Goal: Task Accomplishment & Management: Complete application form

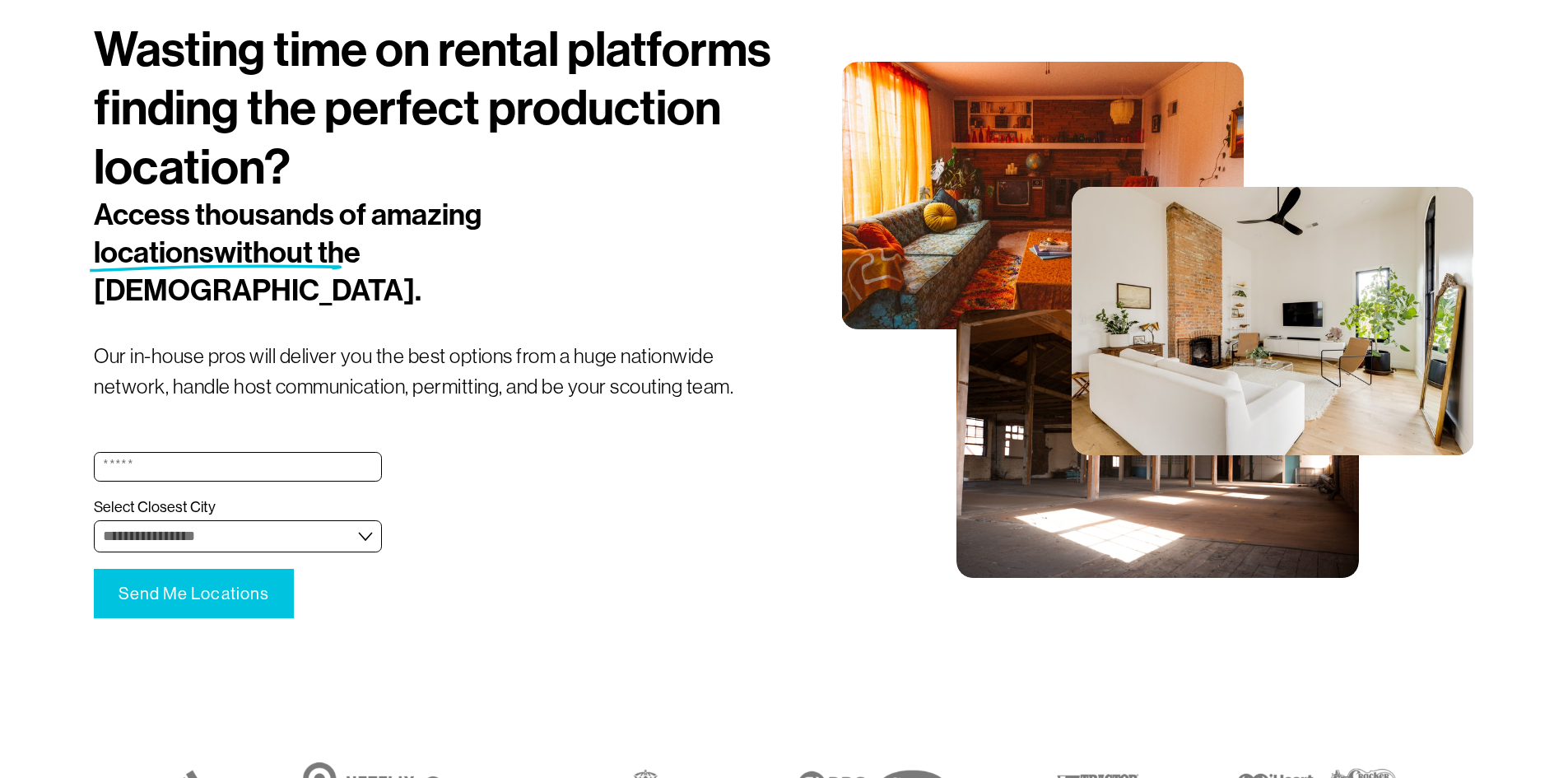
scroll to position [191, 0]
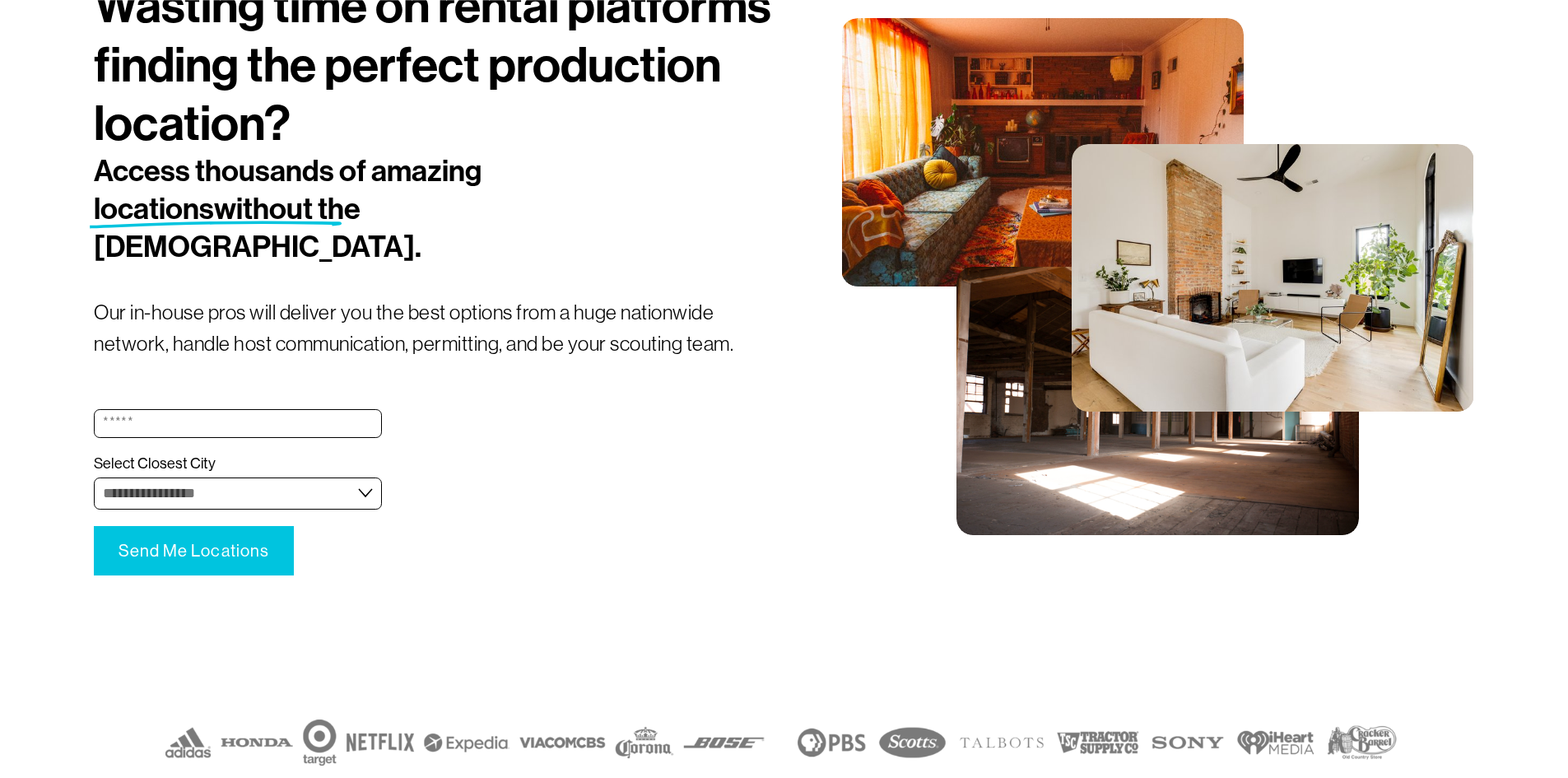
click at [215, 487] on form "**********" at bounding box center [237, 481] width 287 height 188
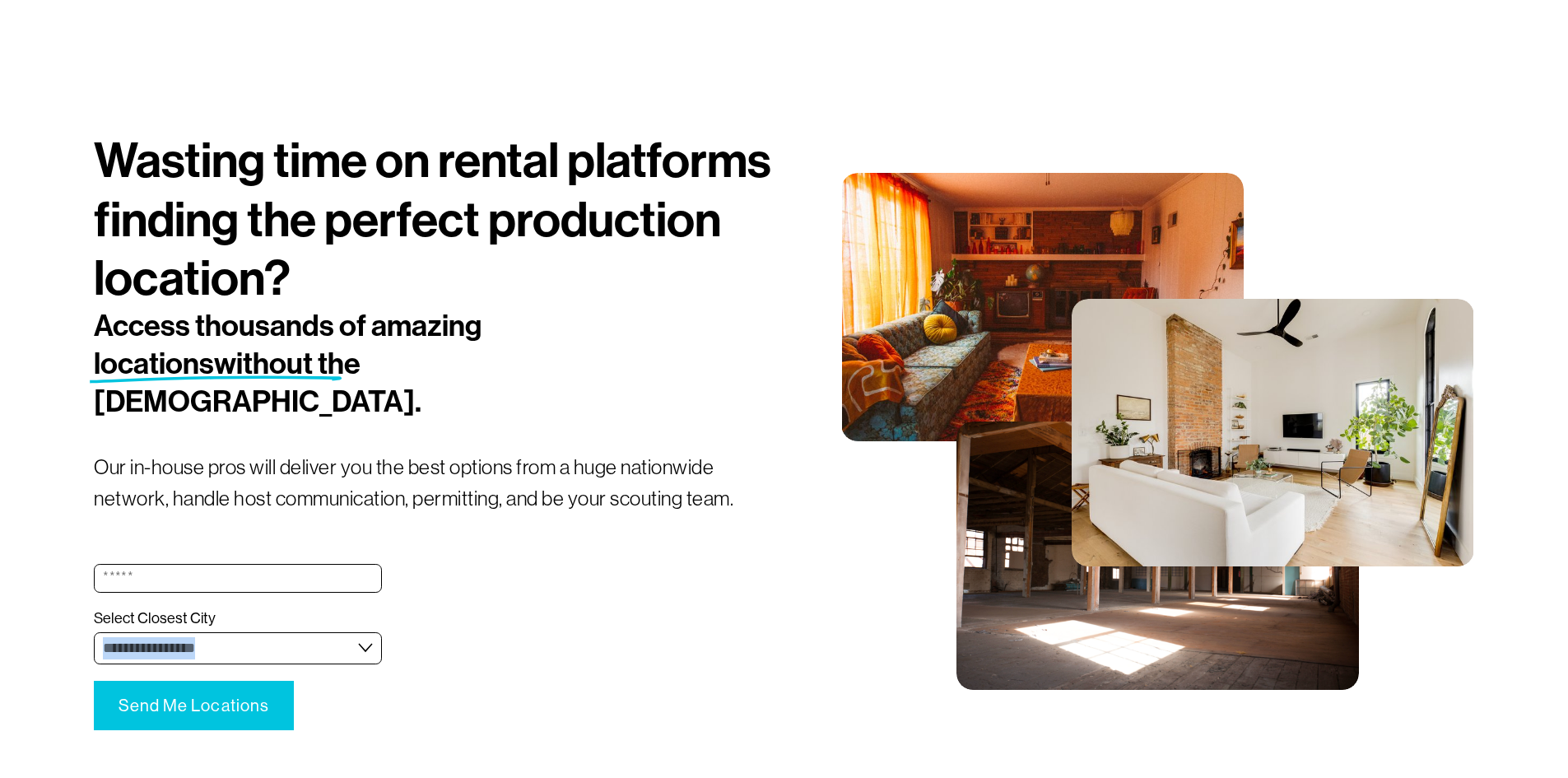
scroll to position [0, 0]
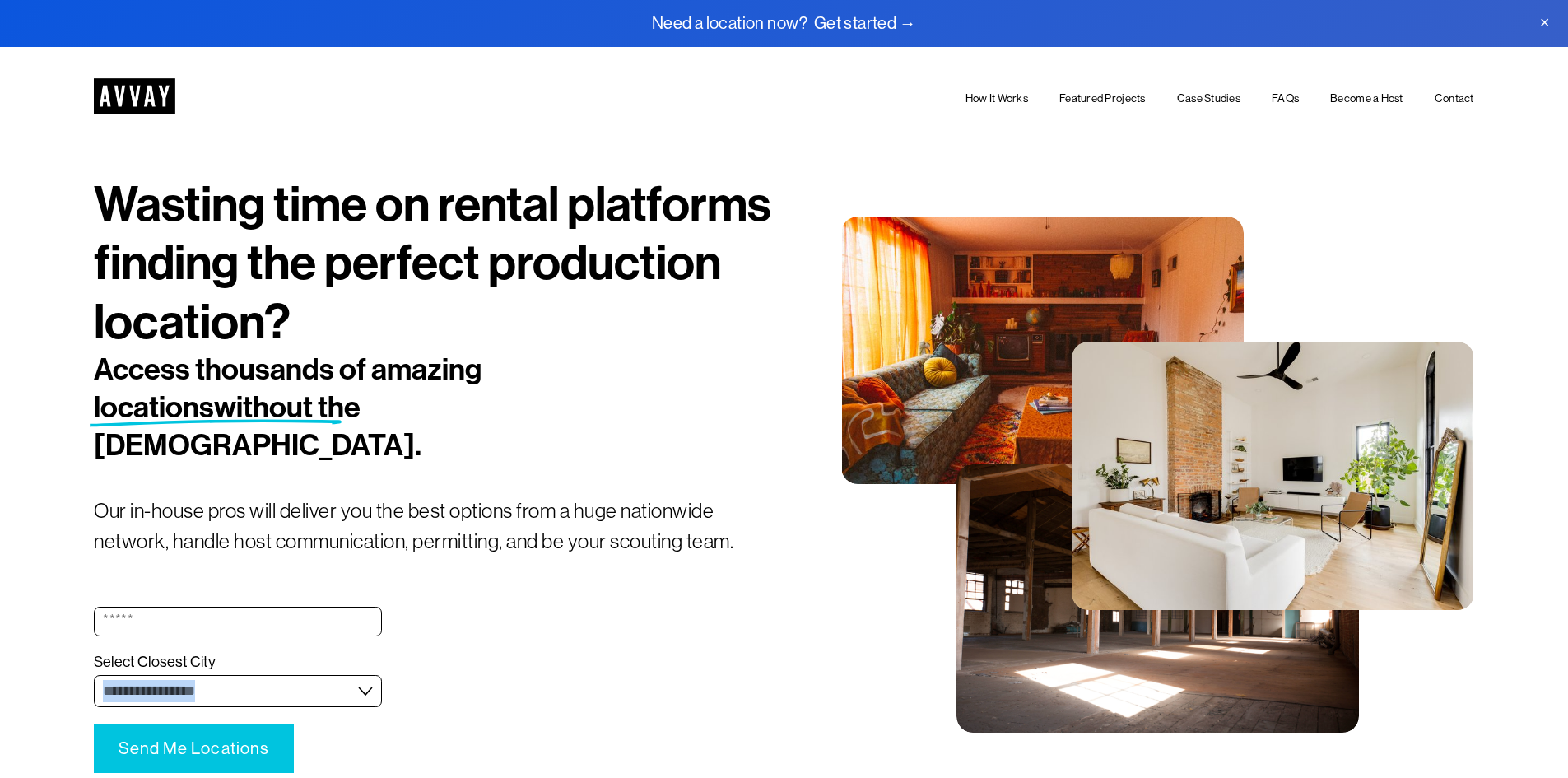
click at [1097, 98] on link "Featured Projects" at bounding box center [1103, 98] width 86 height 19
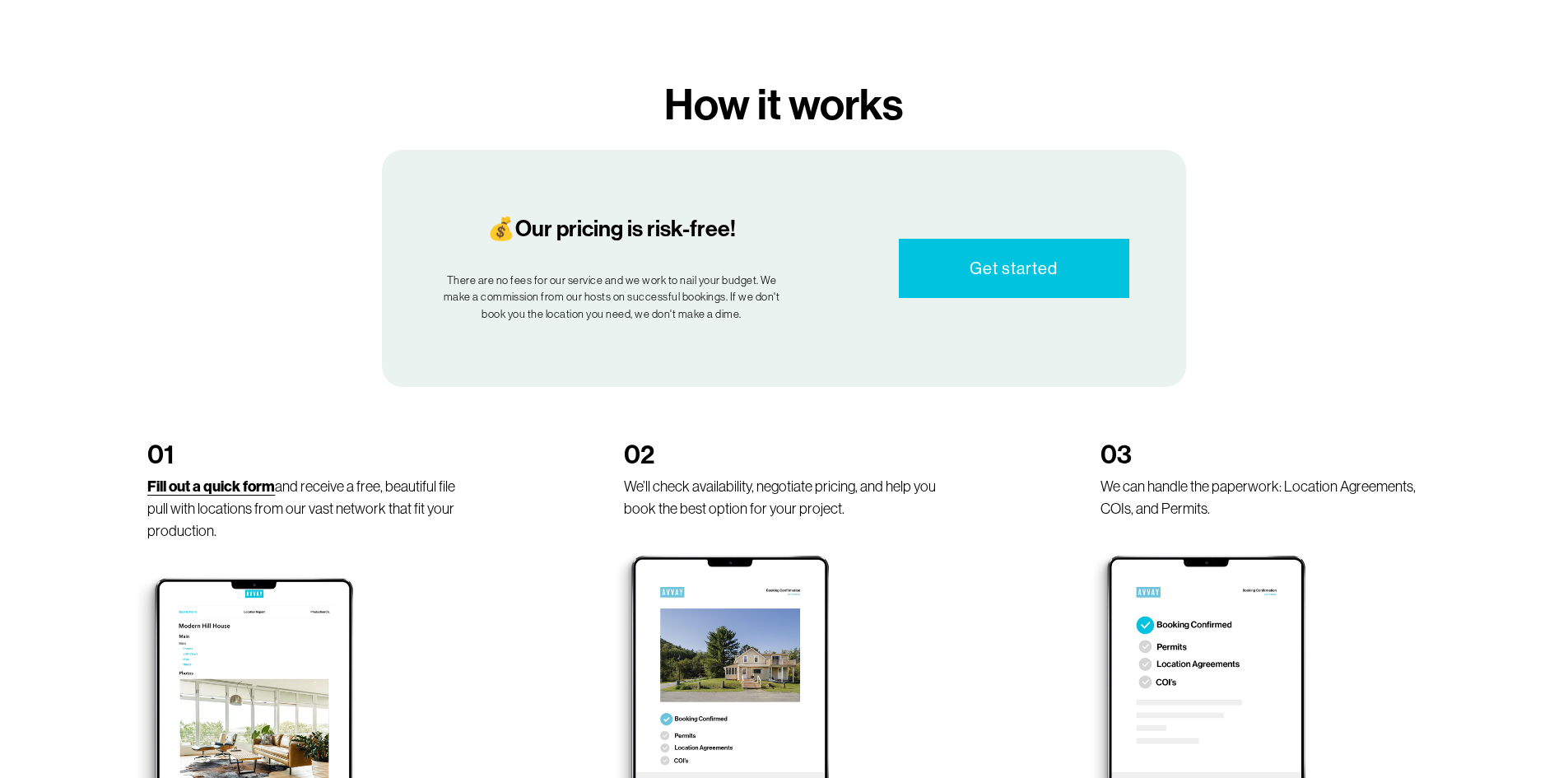
scroll to position [878, 0]
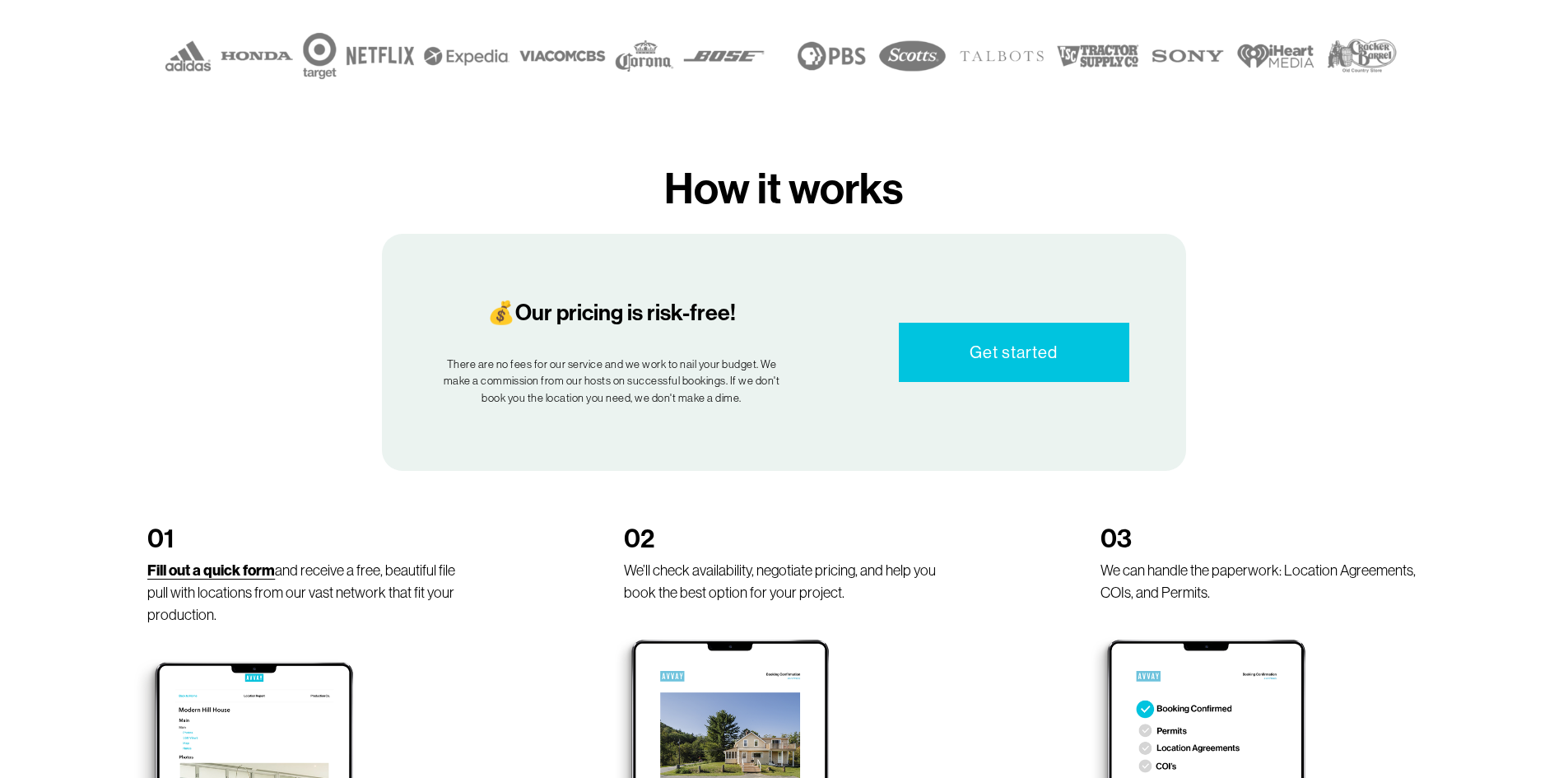
click at [238, 561] on strong "Fill out a quick form" at bounding box center [211, 570] width 128 height 18
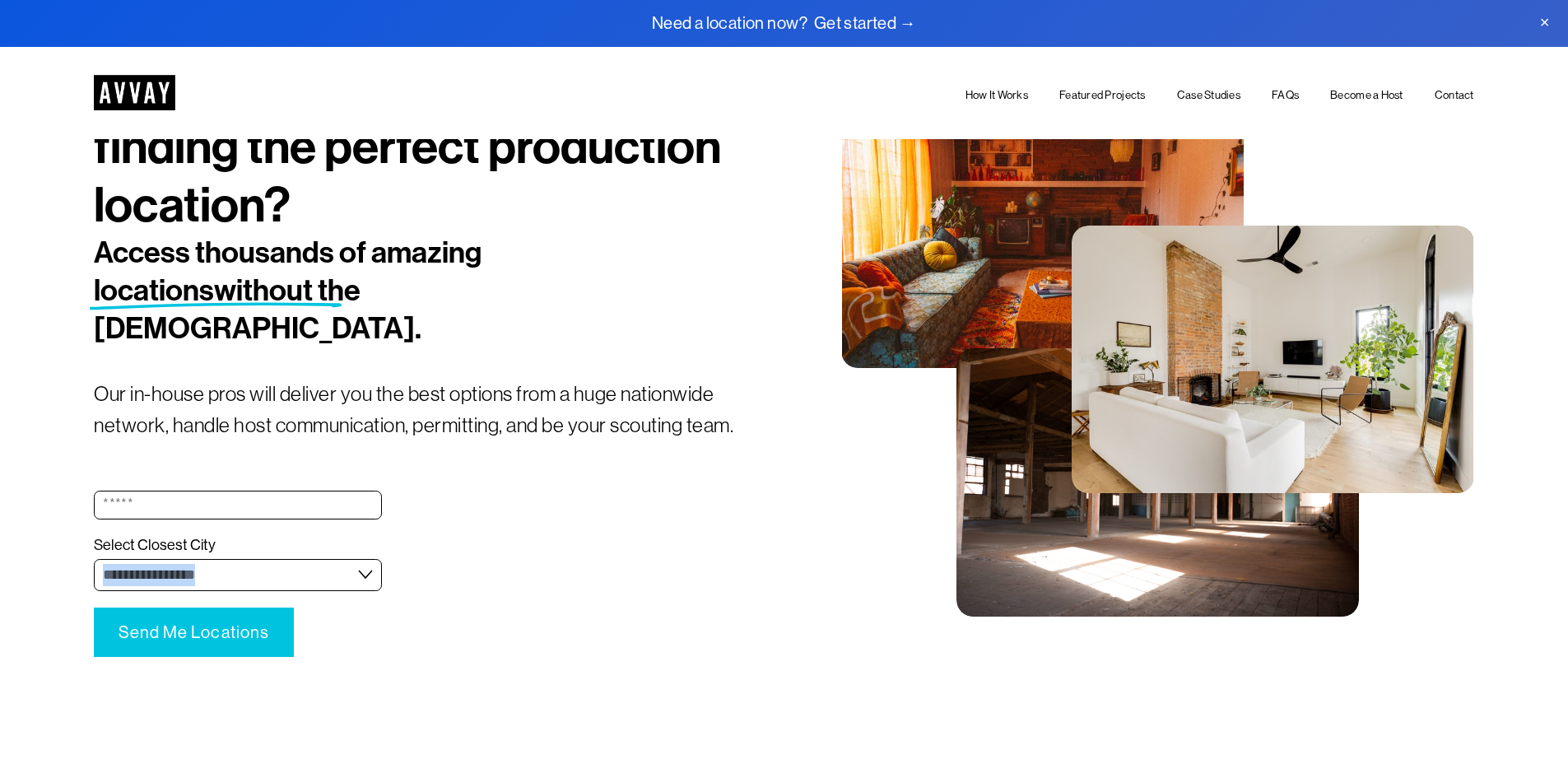
scroll to position [493, 0]
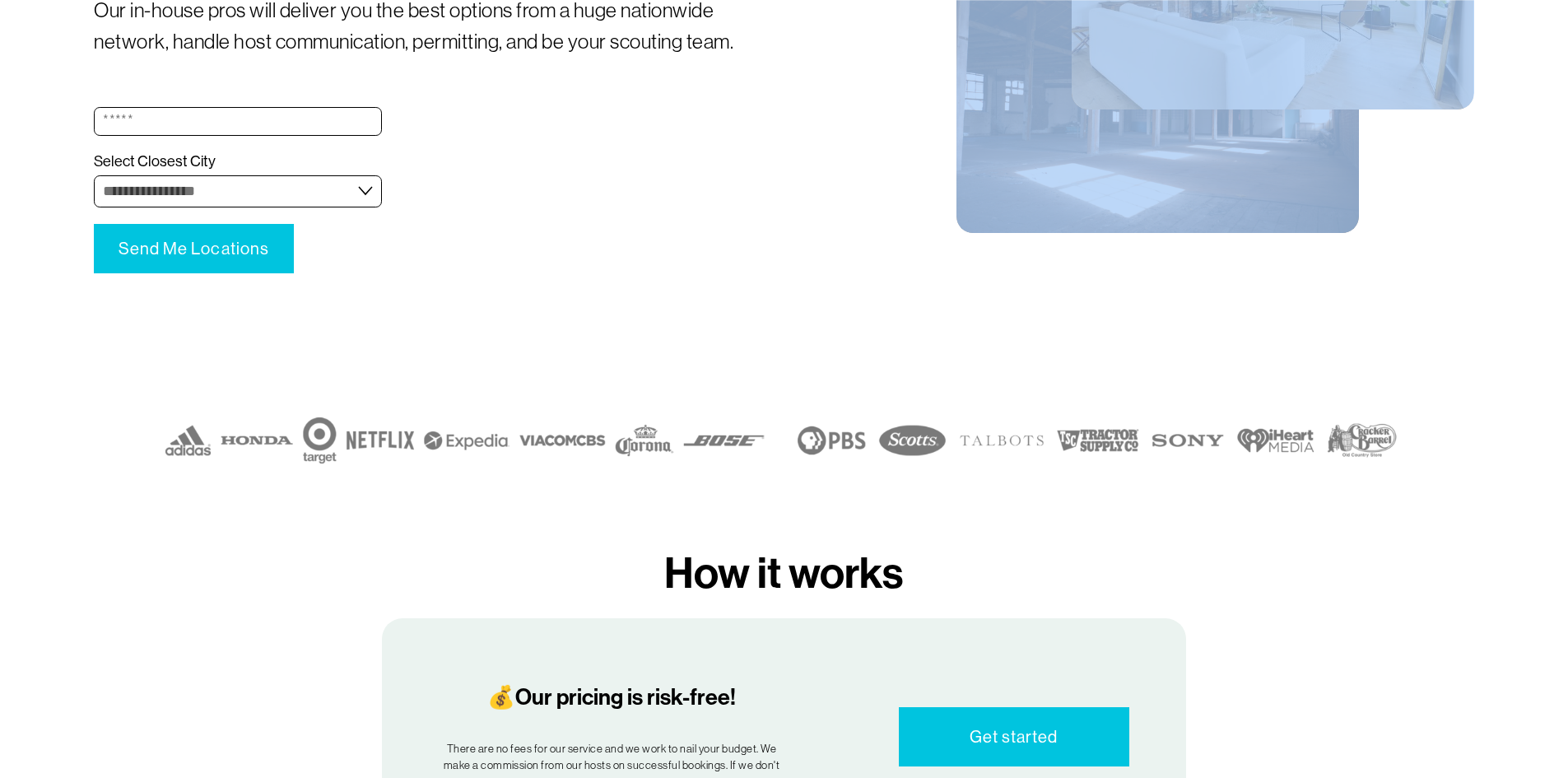
drag, startPoint x: 1394, startPoint y: 402, endPoint x: 1388, endPoint y: 473, distance: 71.3
click at [1388, 473] on div "**********" at bounding box center [784, 86] width 1568 height 884
click at [1337, 444] on div at bounding box center [1101, 441] width 614 height 59
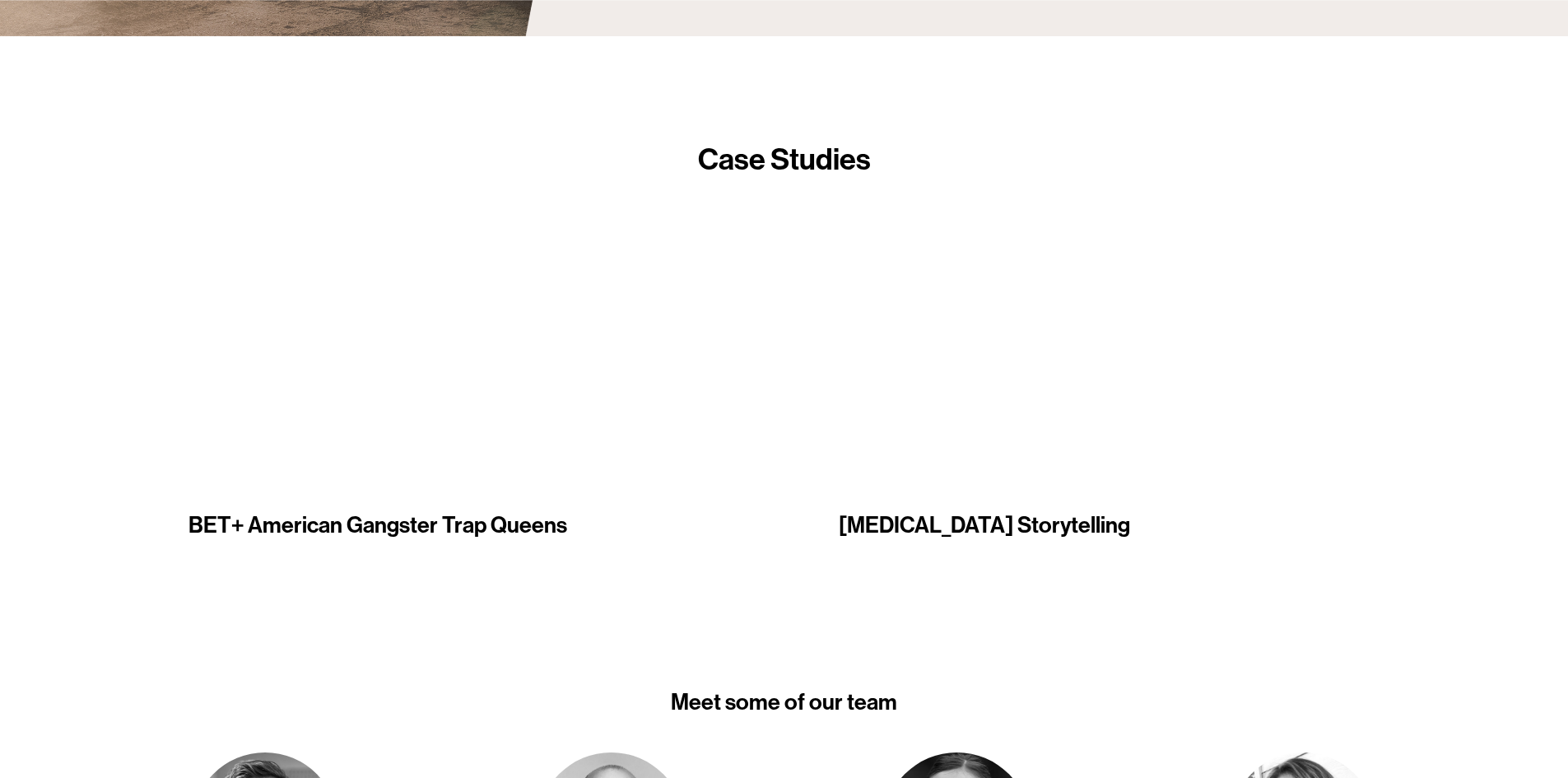
scroll to position [2799, 0]
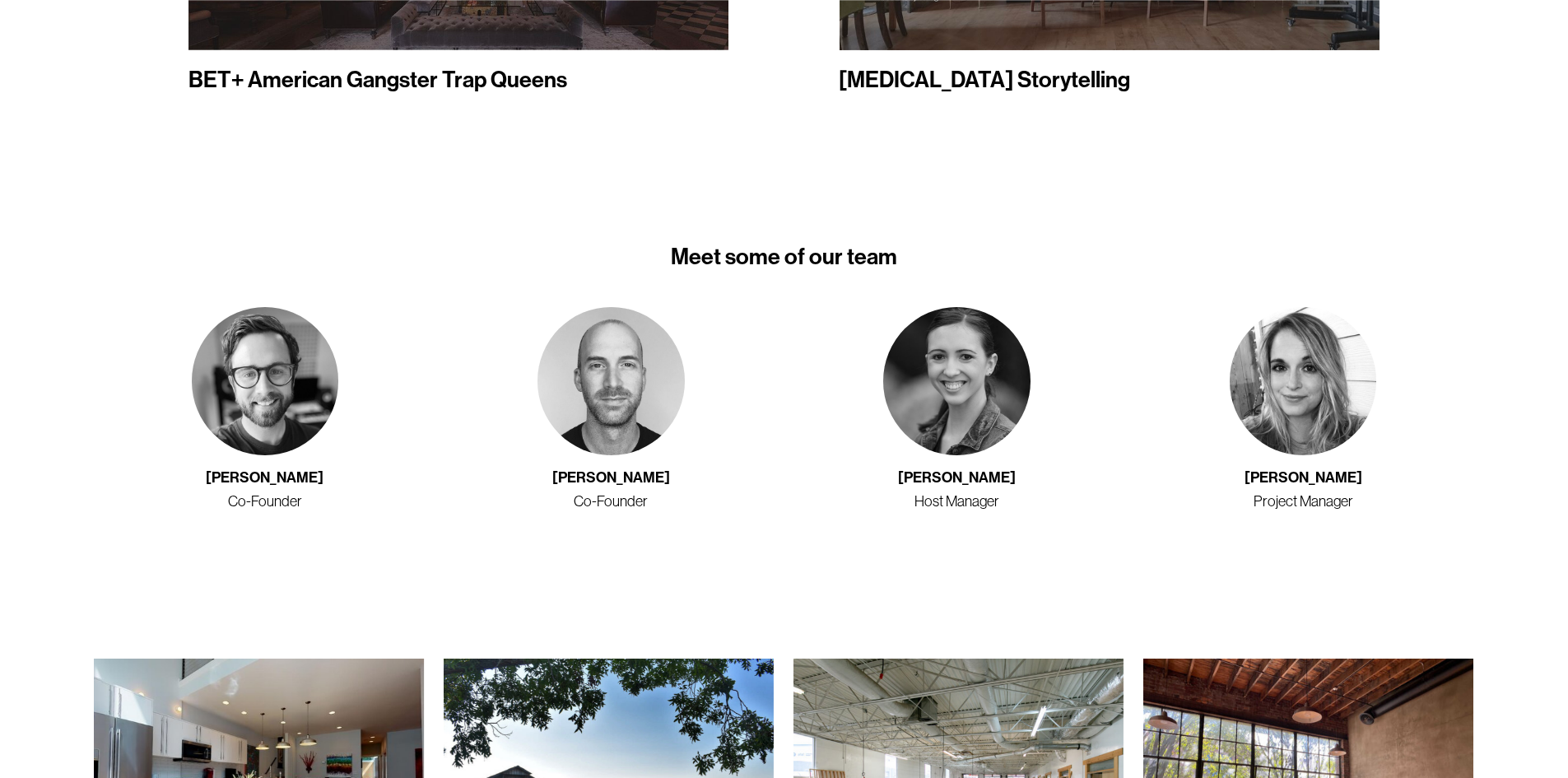
click at [598, 423] on img at bounding box center [611, 381] width 147 height 148
click at [235, 442] on img at bounding box center [265, 381] width 147 height 148
click at [238, 418] on img at bounding box center [265, 381] width 147 height 148
click at [364, 469] on h2 "[PERSON_NAME]" at bounding box center [265, 477] width 341 height 19
drag, startPoint x: 1166, startPoint y: 618, endPoint x: 1165, endPoint y: 630, distance: 12.0
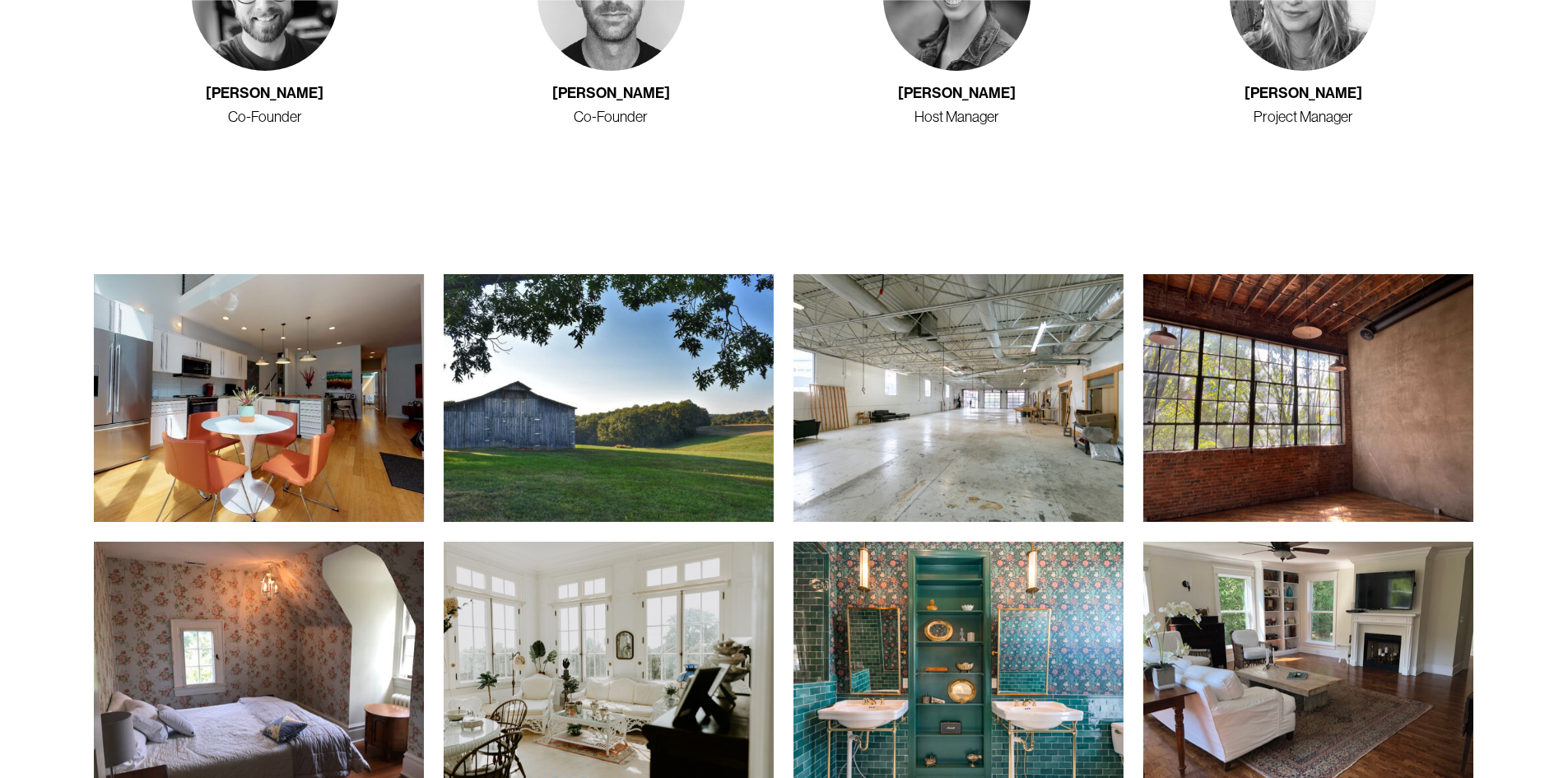
scroll to position [2607, 0]
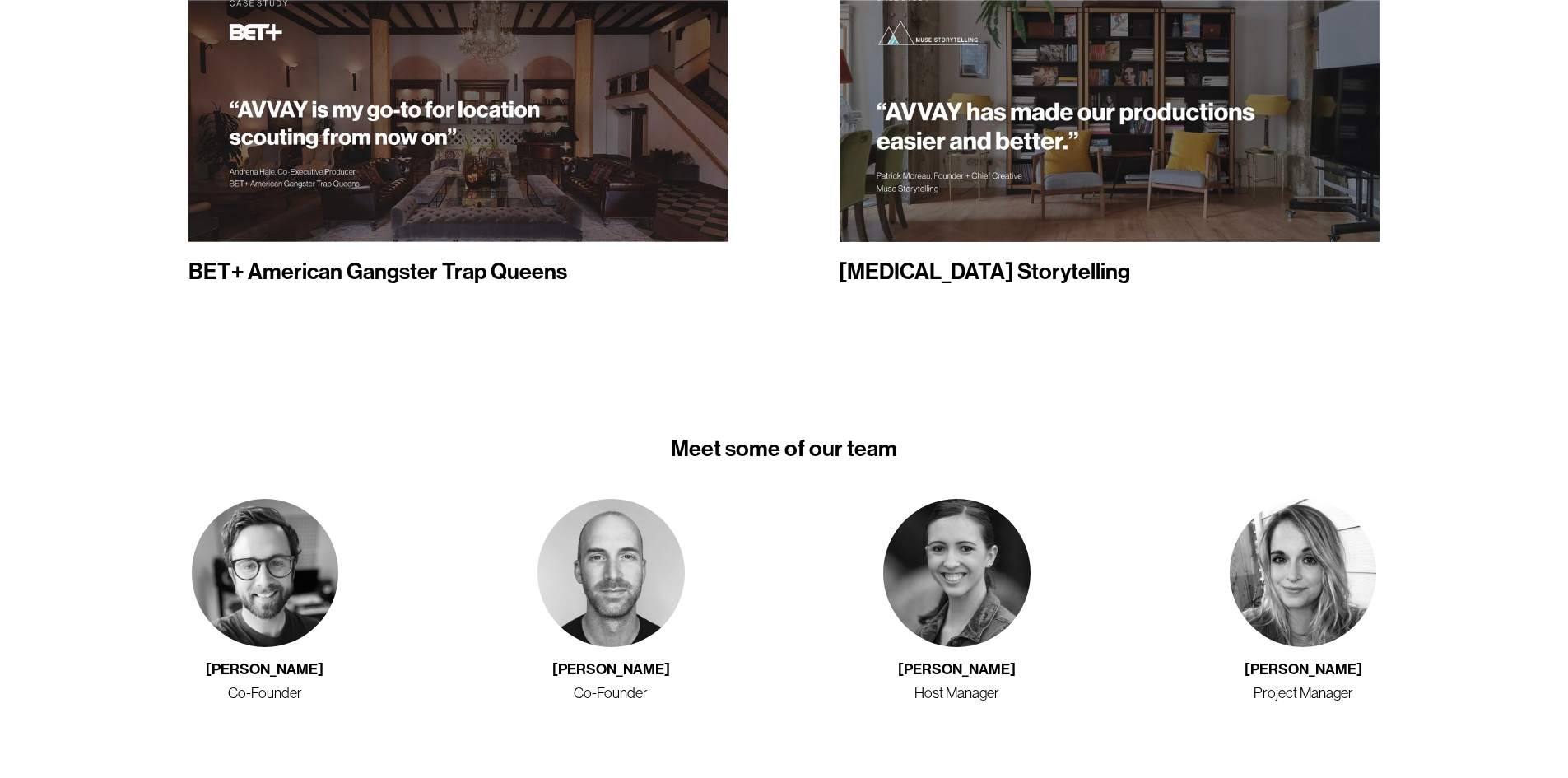
click at [535, 405] on div "Meet some of our team [PERSON_NAME] Co-Founder [PERSON_NAME] Co-Founder [PERSON…" at bounding box center [784, 568] width 1568 height 376
click at [131, 337] on div at bounding box center [784, 81] width 1568 height 598
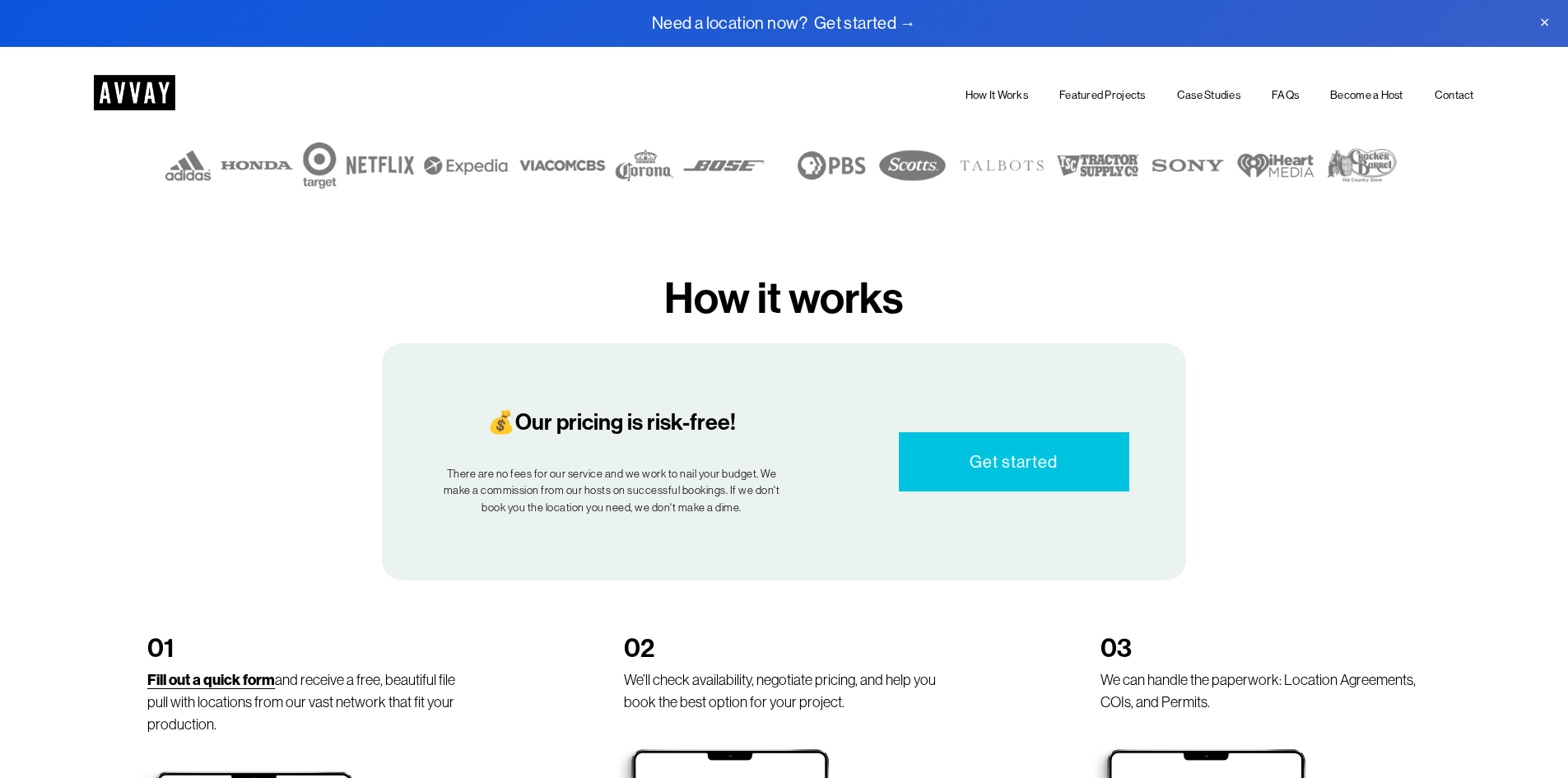
scroll to position [493, 0]
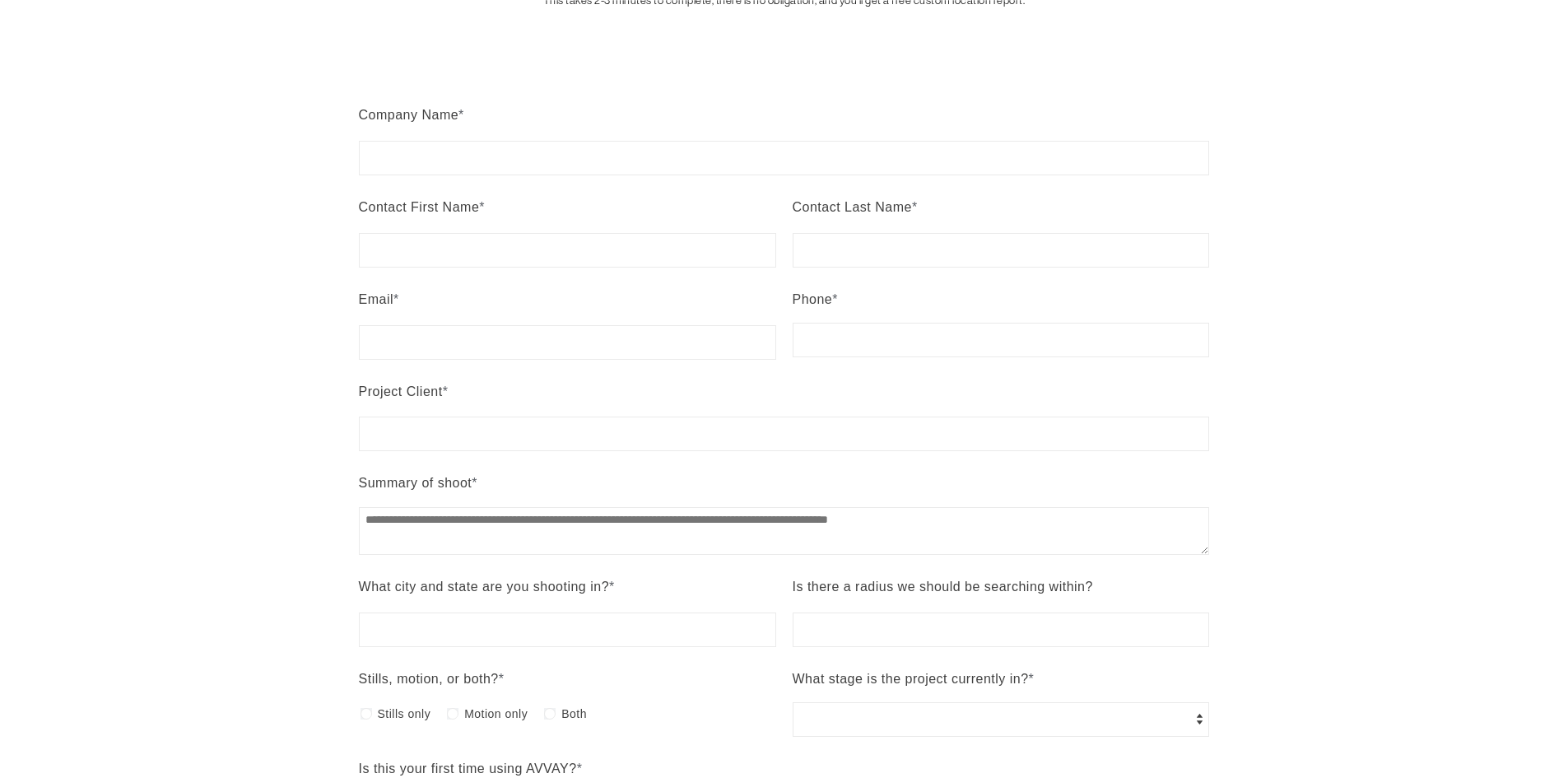
scroll to position [385, 0]
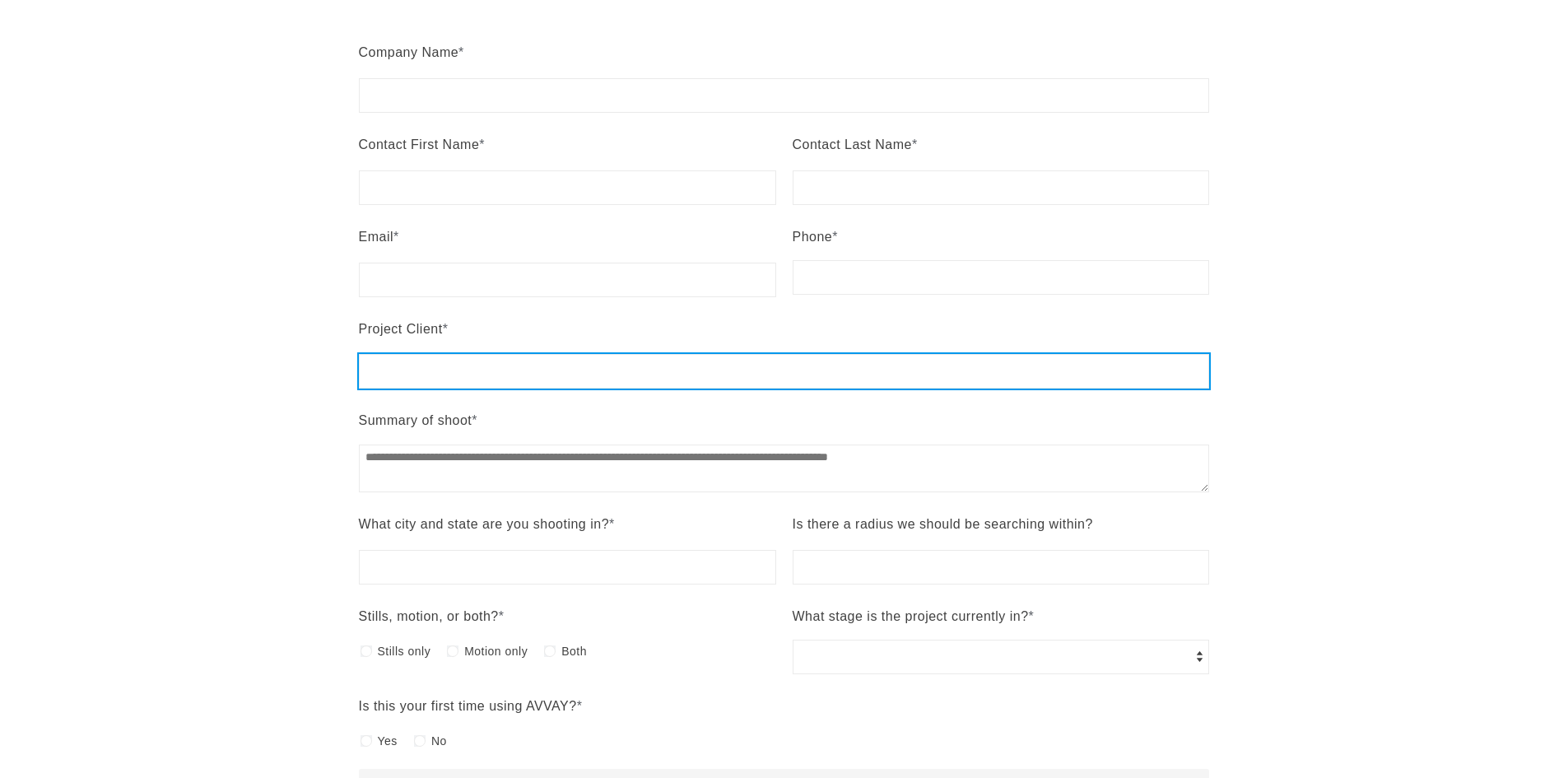
click at [719, 358] on input "Project Client *" at bounding box center [785, 371] width 852 height 34
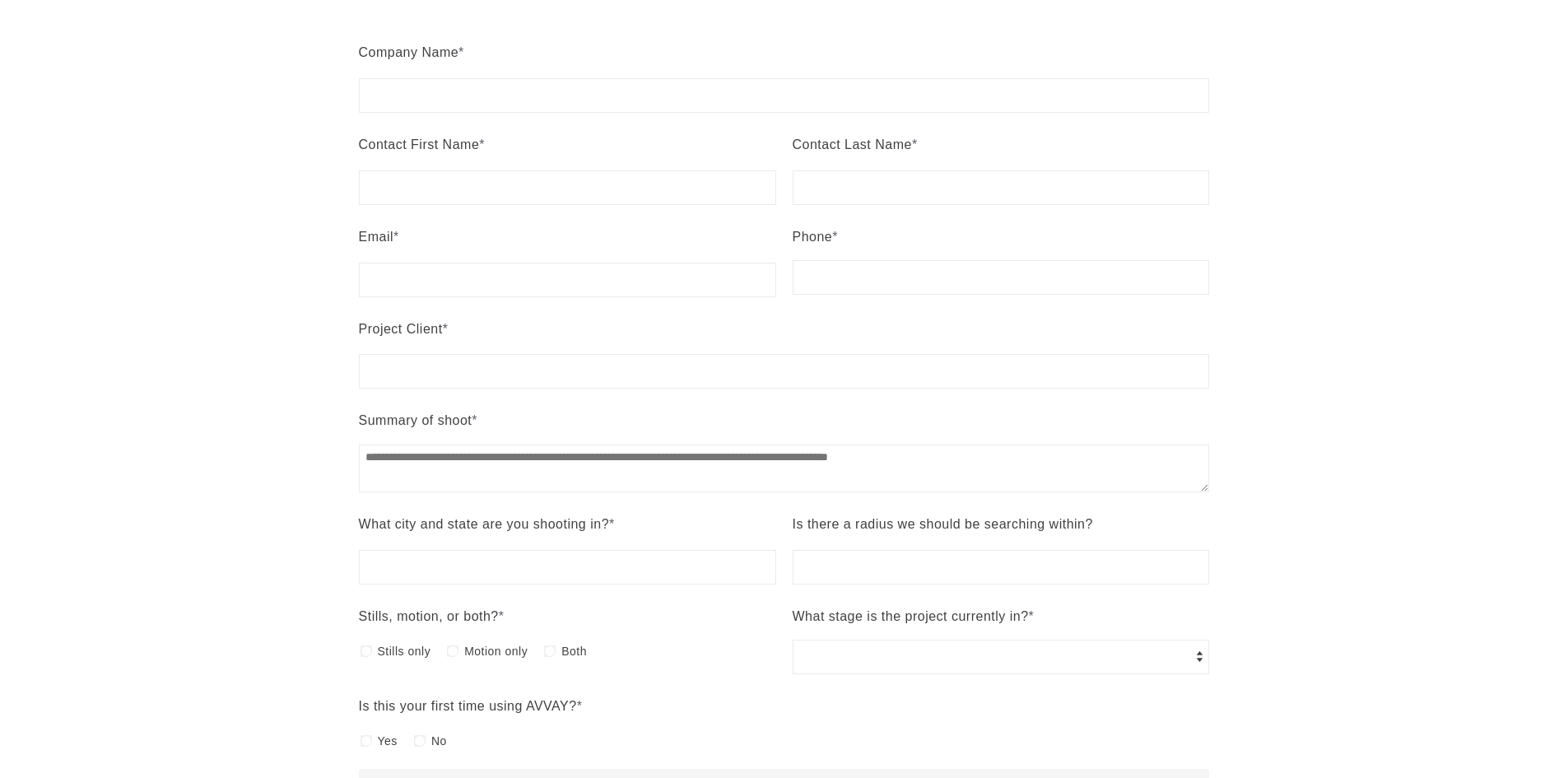
click at [704, 304] on div "**********" at bounding box center [785, 403] width 852 height 732
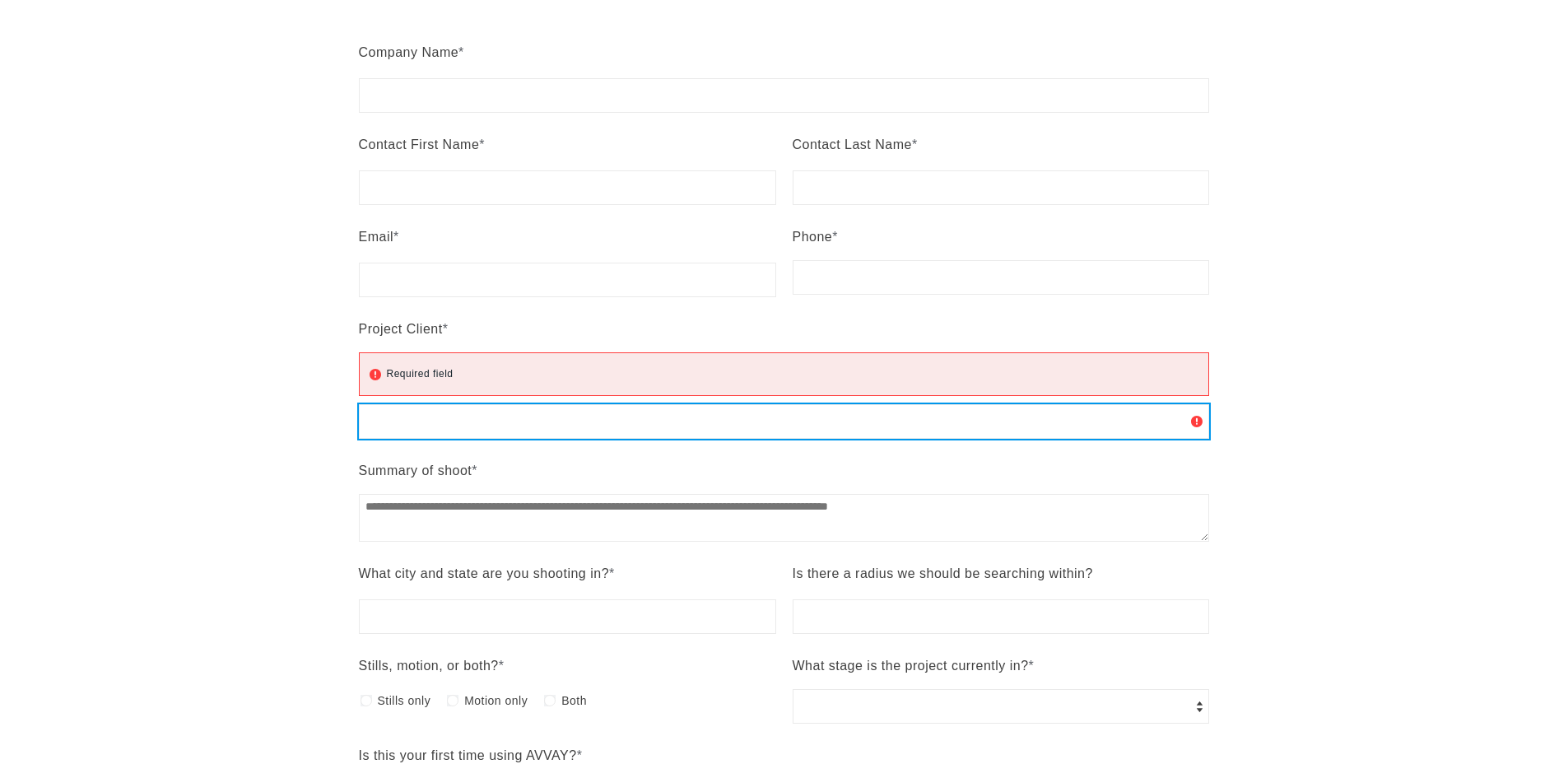
click at [699, 427] on input "Project Client * Required field" at bounding box center [785, 421] width 852 height 34
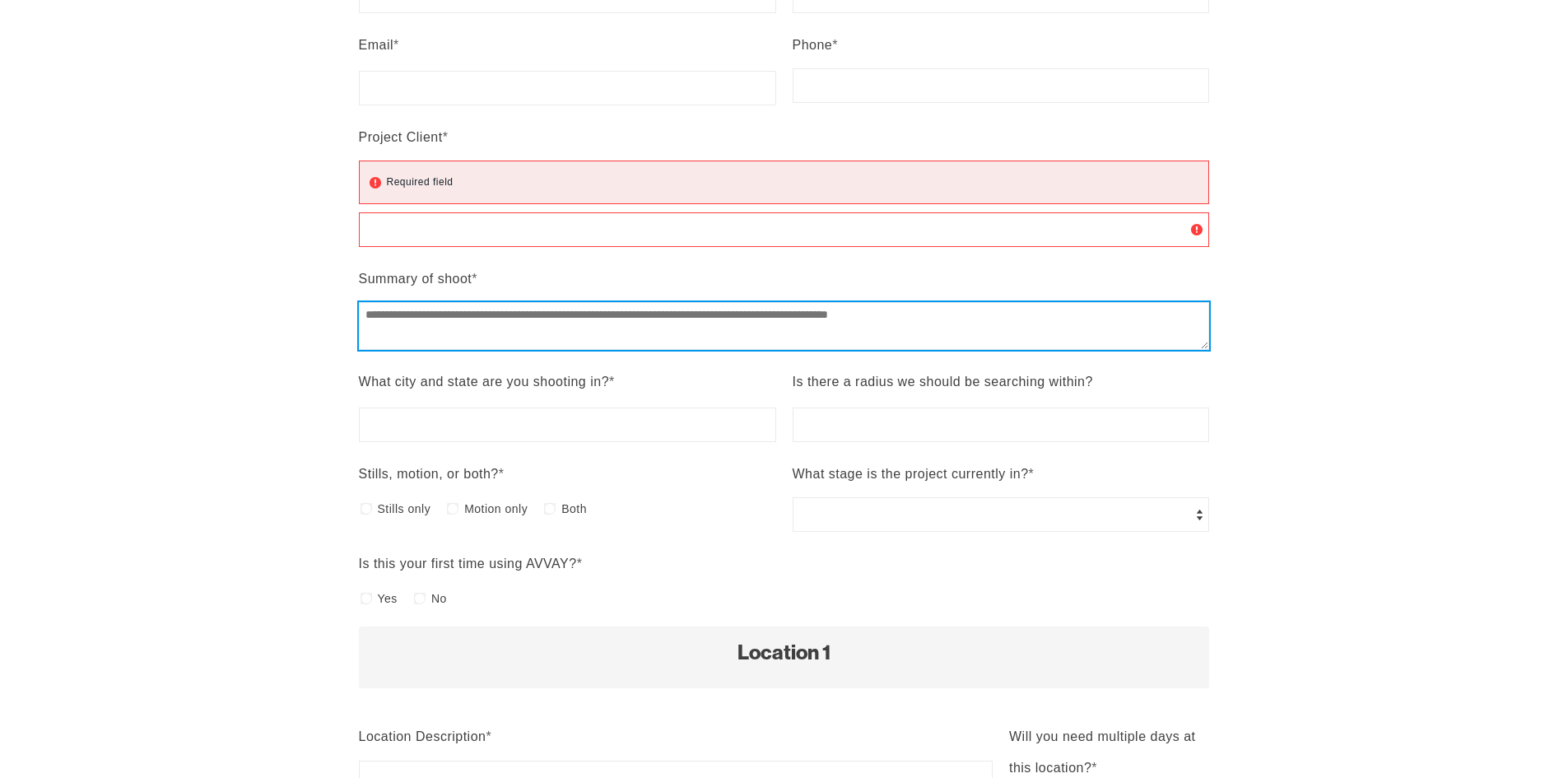
click at [412, 317] on textarea "Summary of shoot *" at bounding box center [785, 326] width 852 height 48
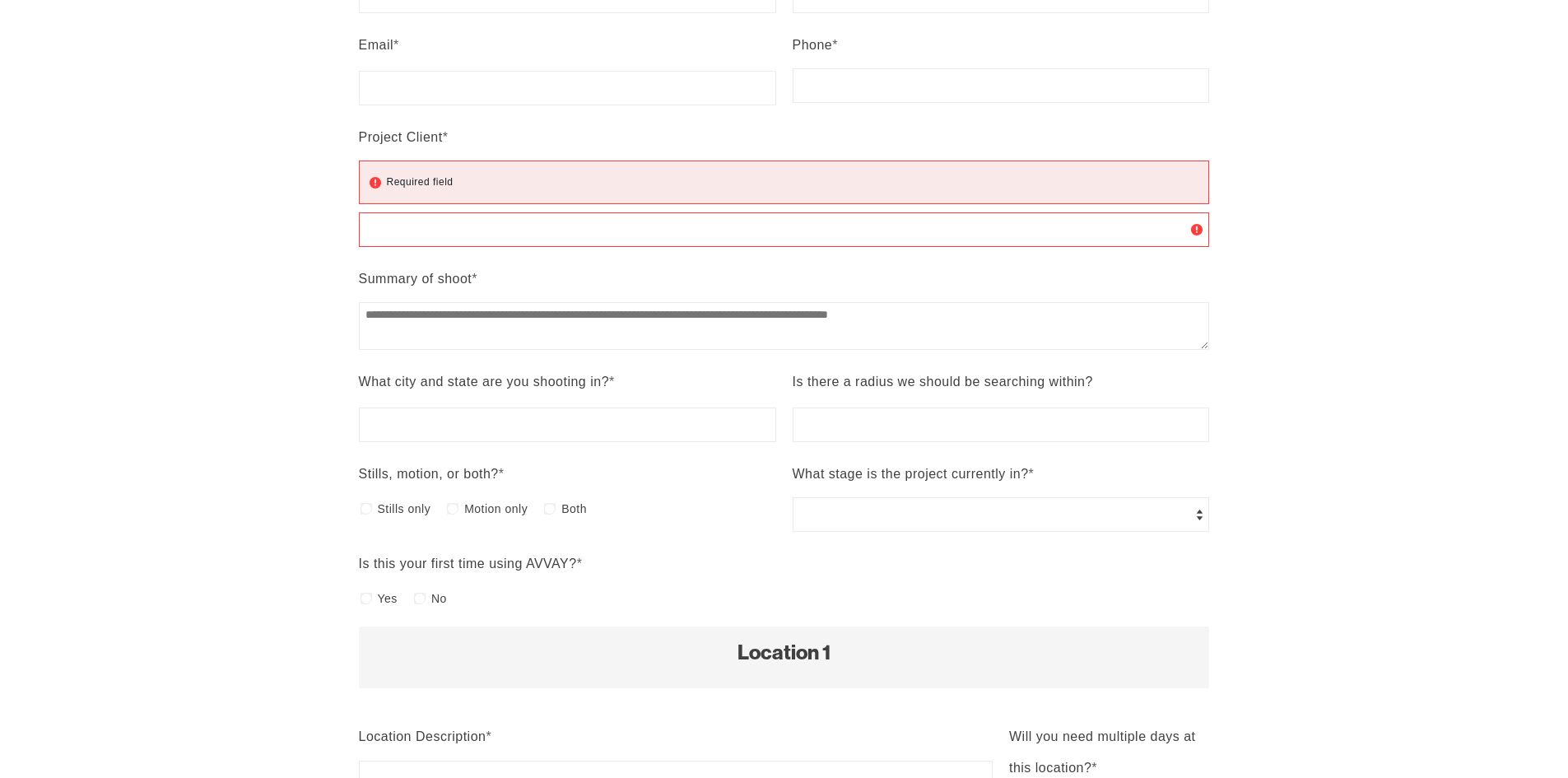
click at [436, 441] on div "**********" at bounding box center [785, 235] width 852 height 781
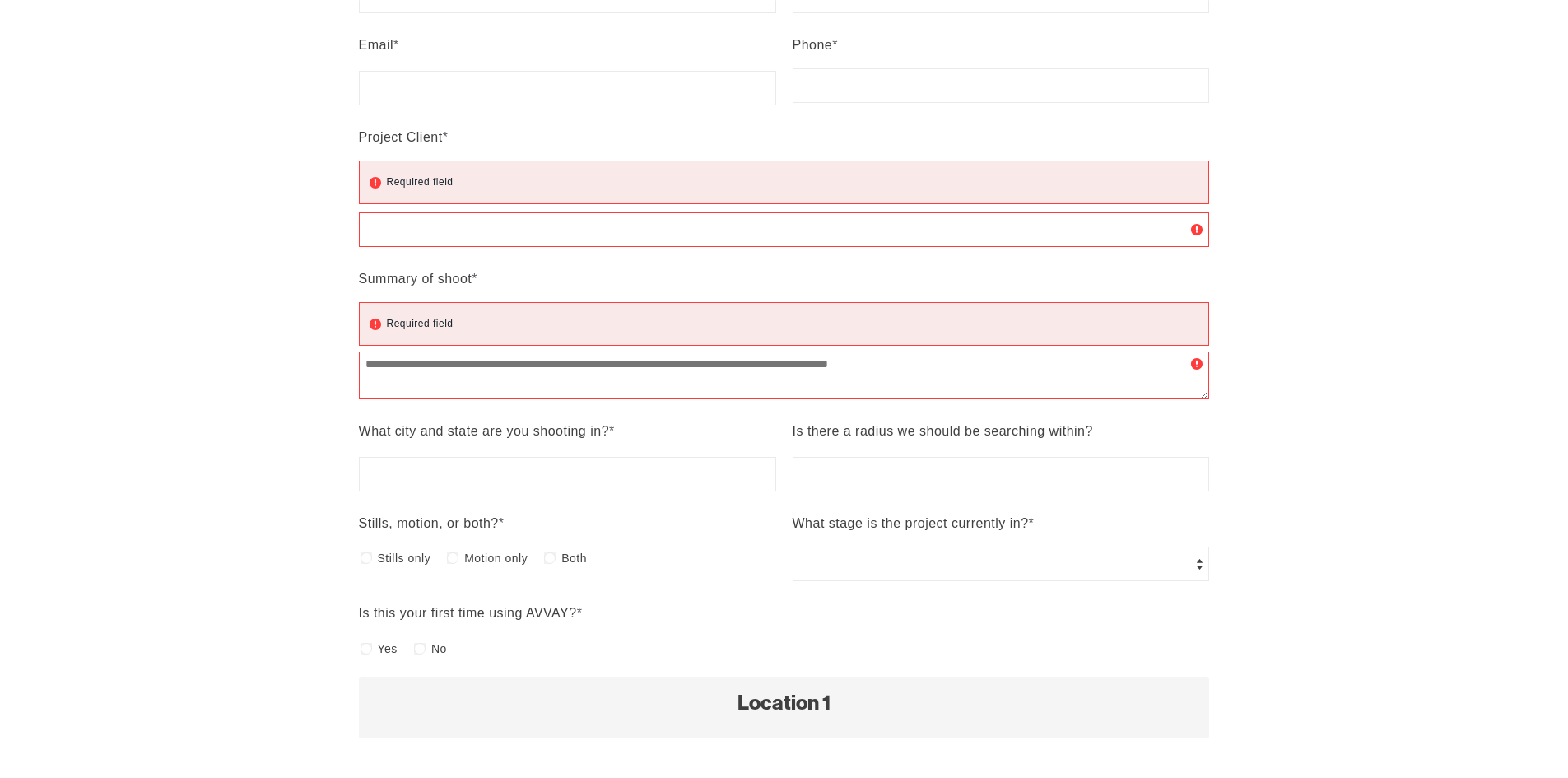
click at [435, 427] on span "What city and state are you shooting in?" at bounding box center [485, 431] width 251 height 14
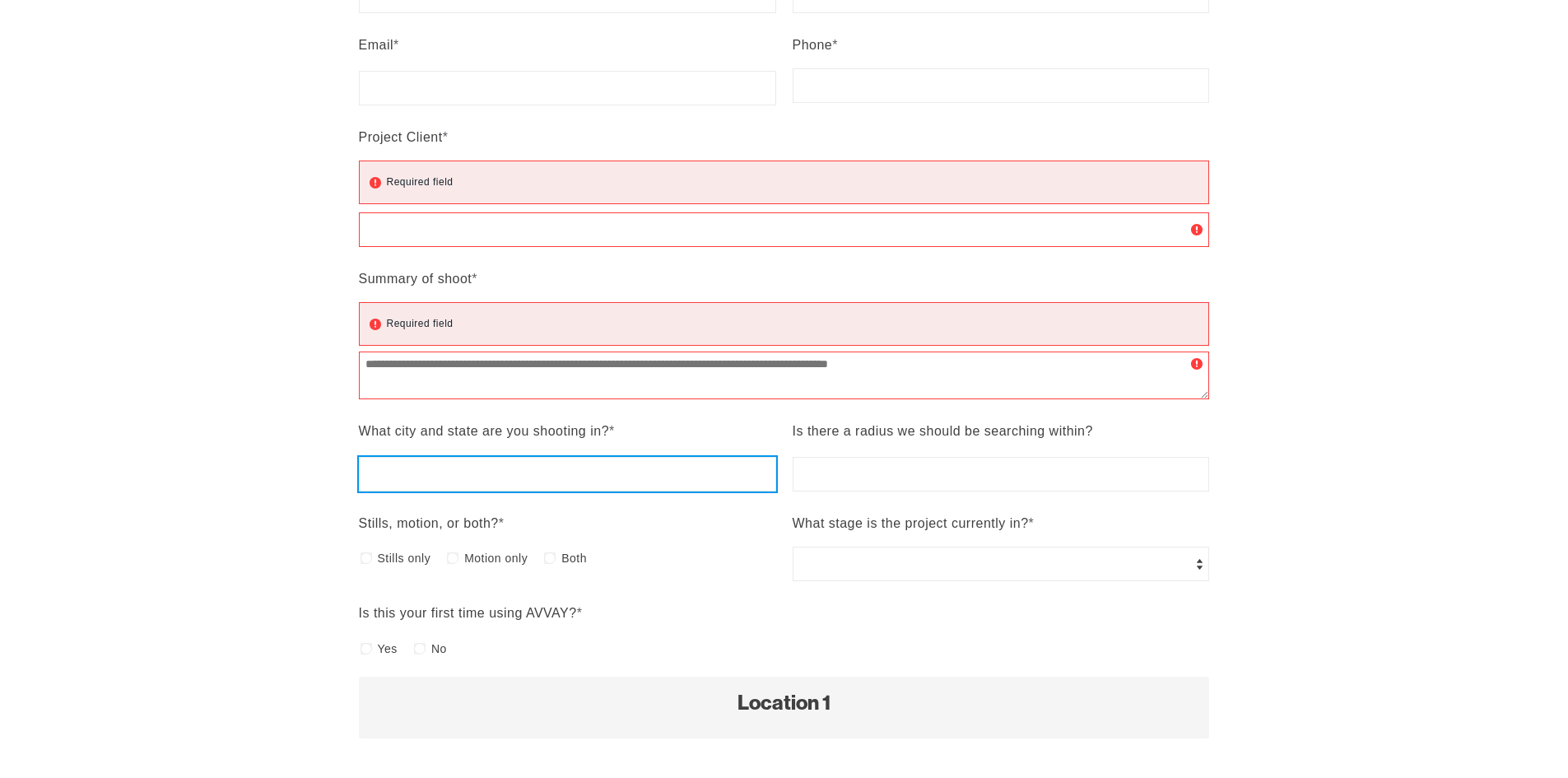
click at [435, 457] on input "What city and state are you shooting in? *" at bounding box center [567, 474] width 417 height 34
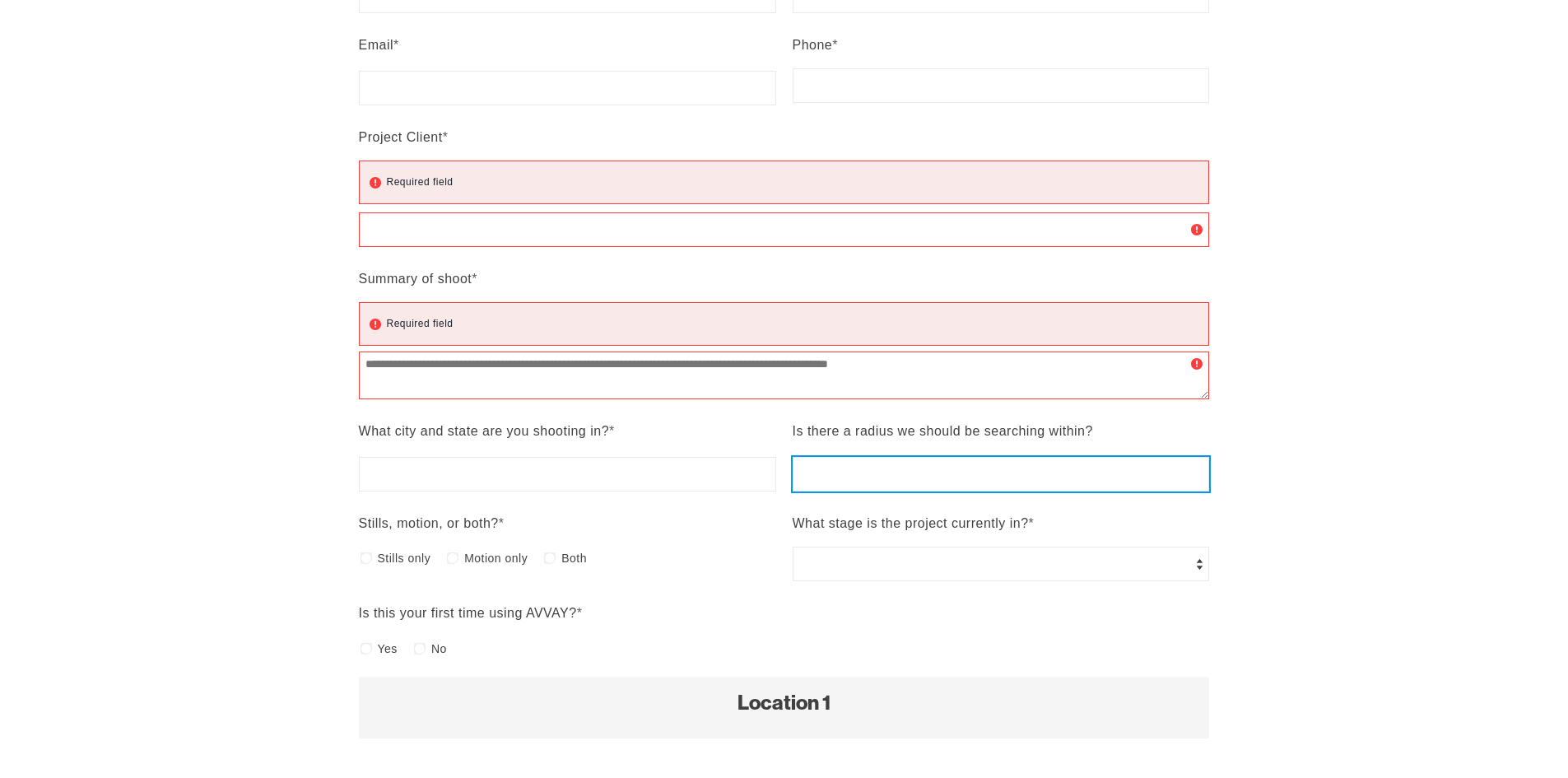
click at [988, 465] on input "Is there a radius we should be searching within?" at bounding box center [1001, 474] width 417 height 34
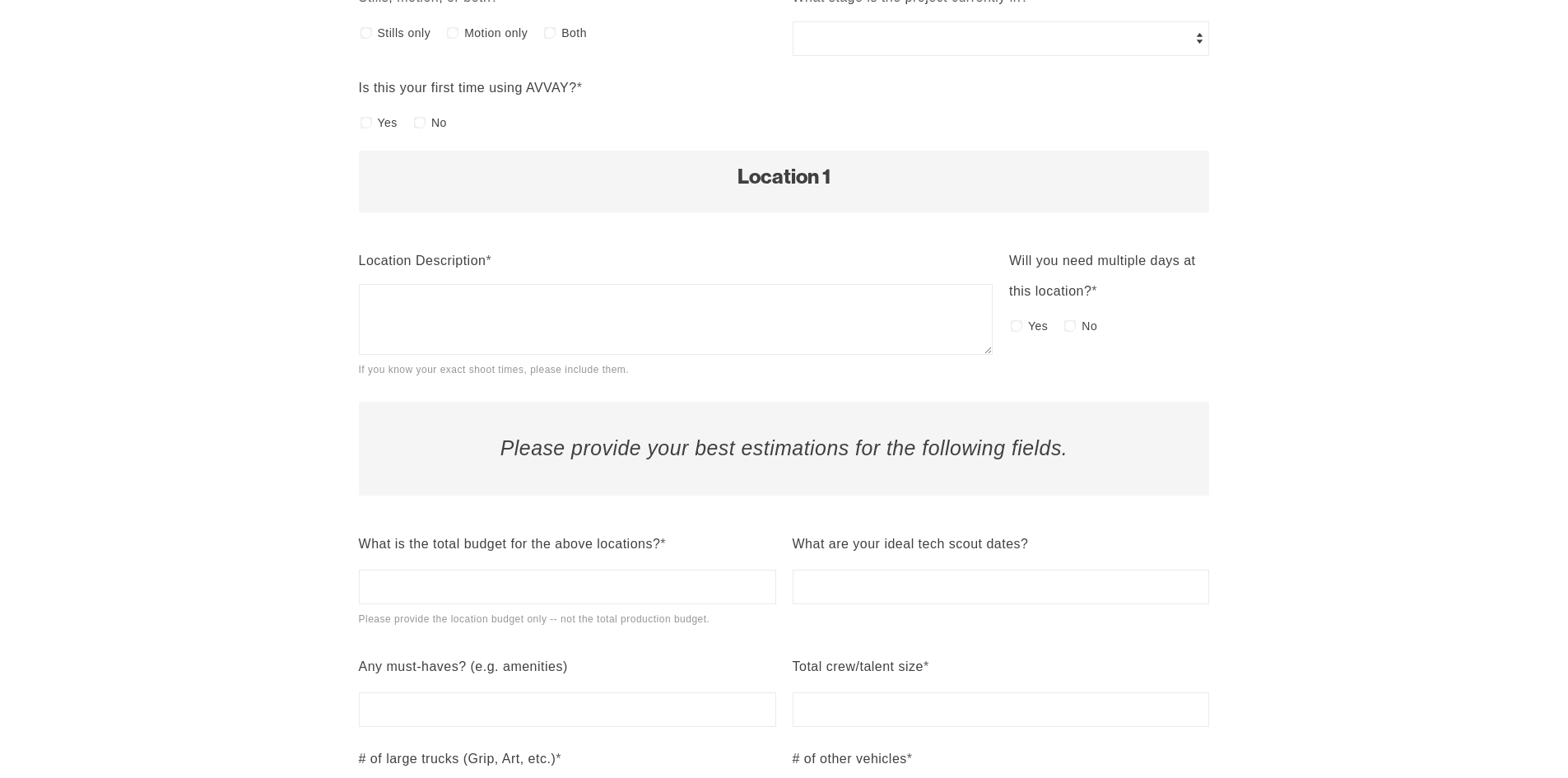
scroll to position [1153, 0]
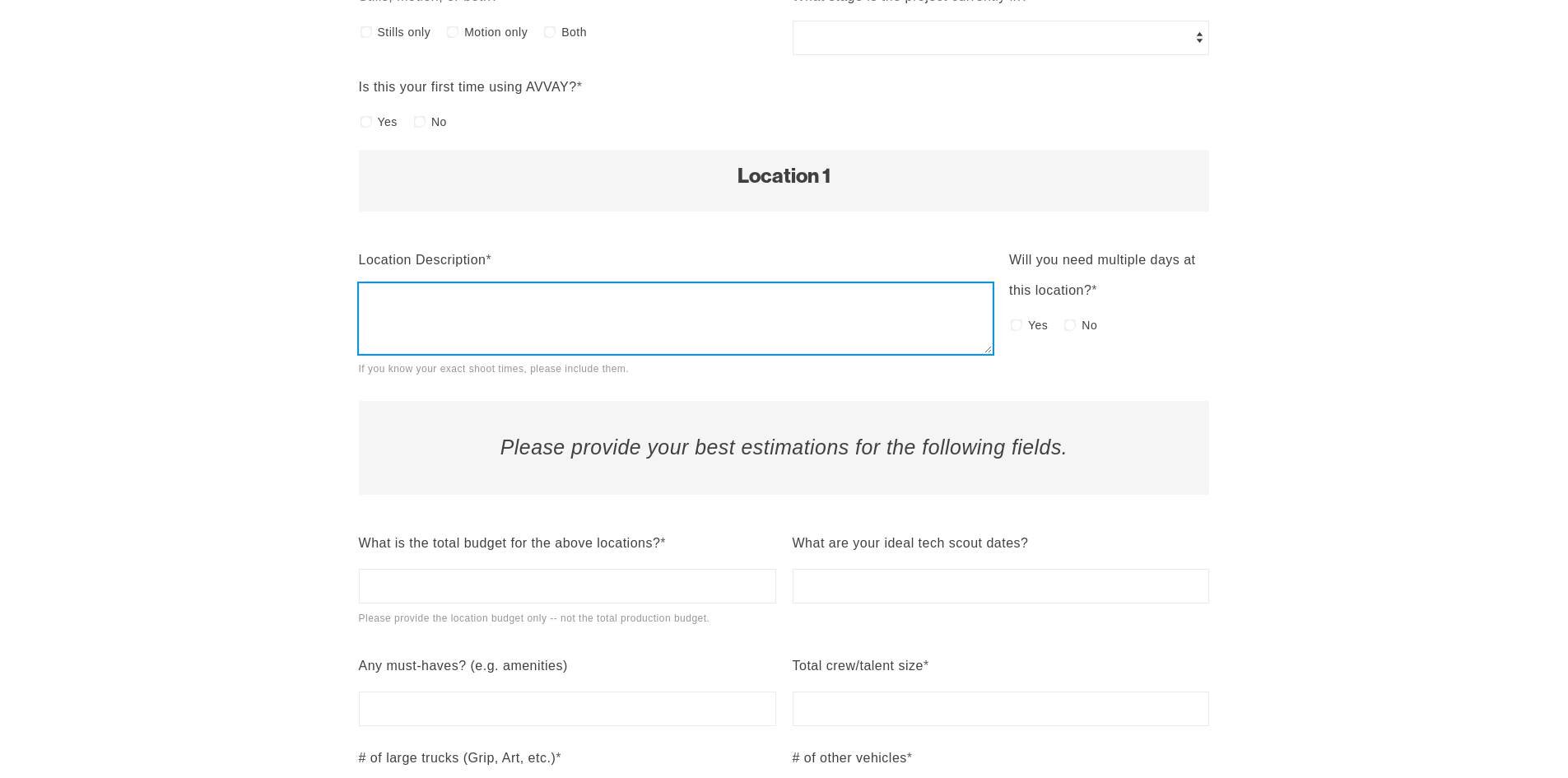
click at [461, 332] on textarea "Location Description * If you know your exact shoot times, please include them." at bounding box center [676, 319] width 634 height 71
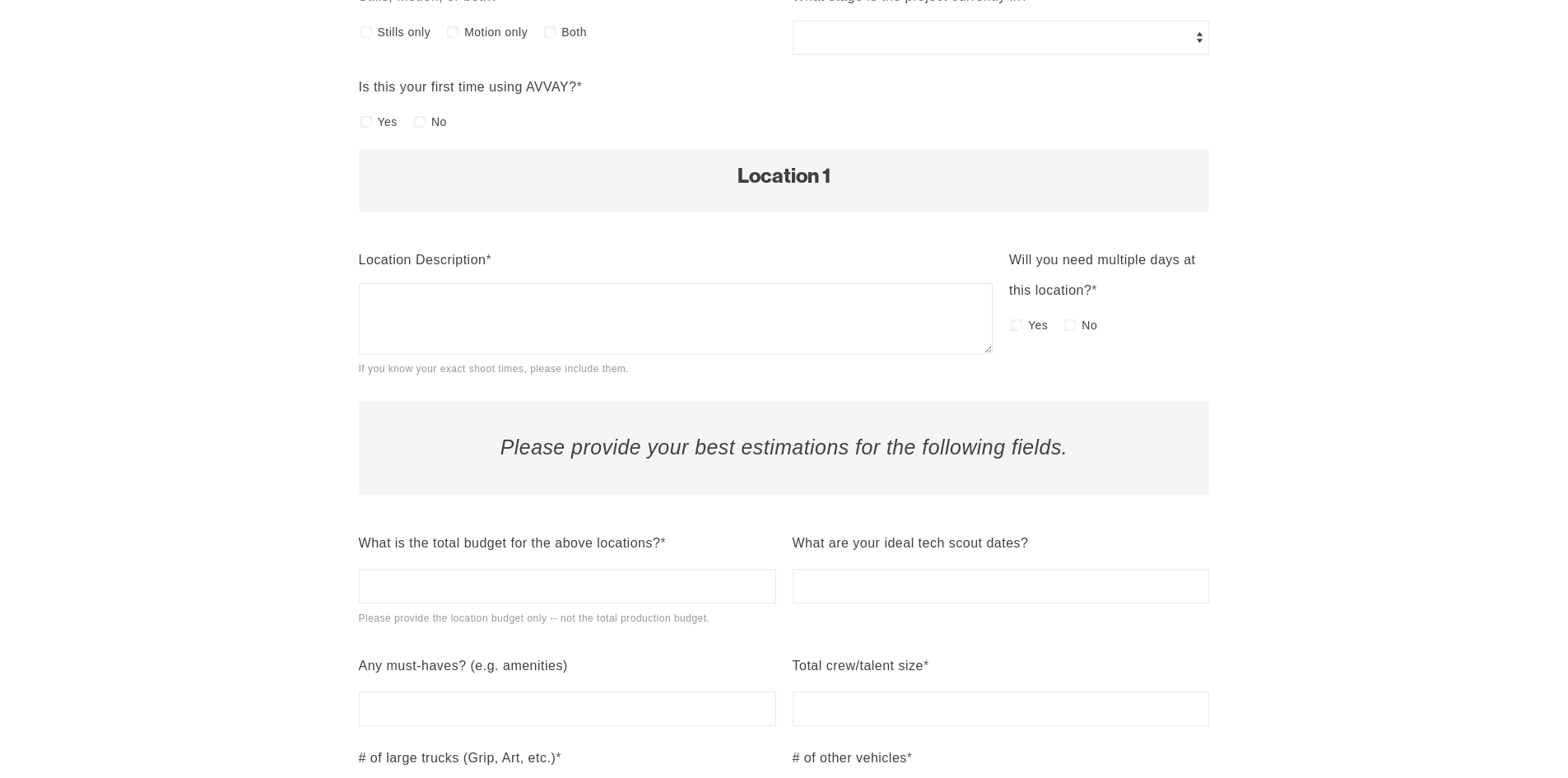
click at [276, 351] on div "Project Intake This takes 2-3 minutes to complete, there is no obligation, and …" at bounding box center [784, 148] width 1568 height 2324
